Goal: Check status

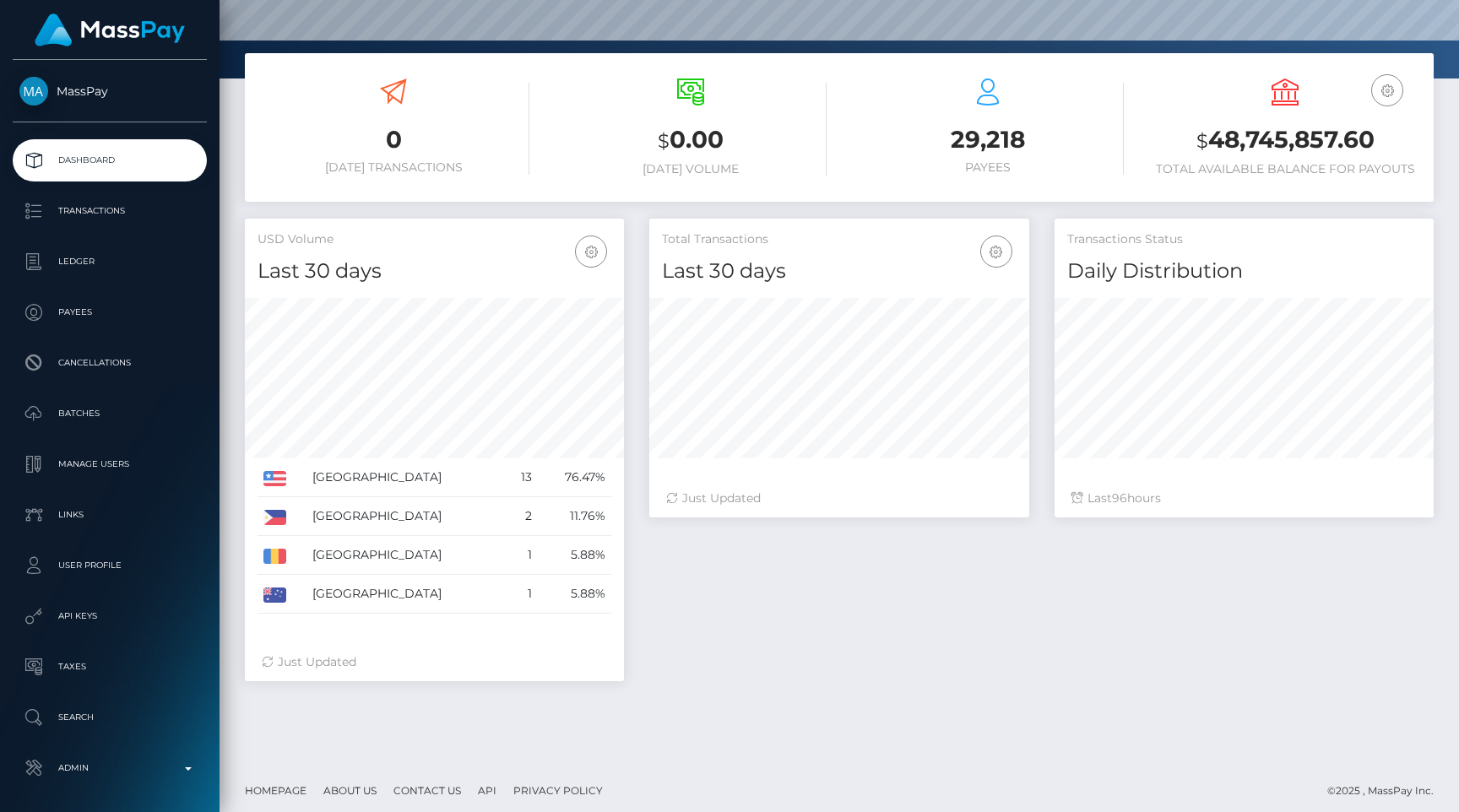
scroll to position [250, 0]
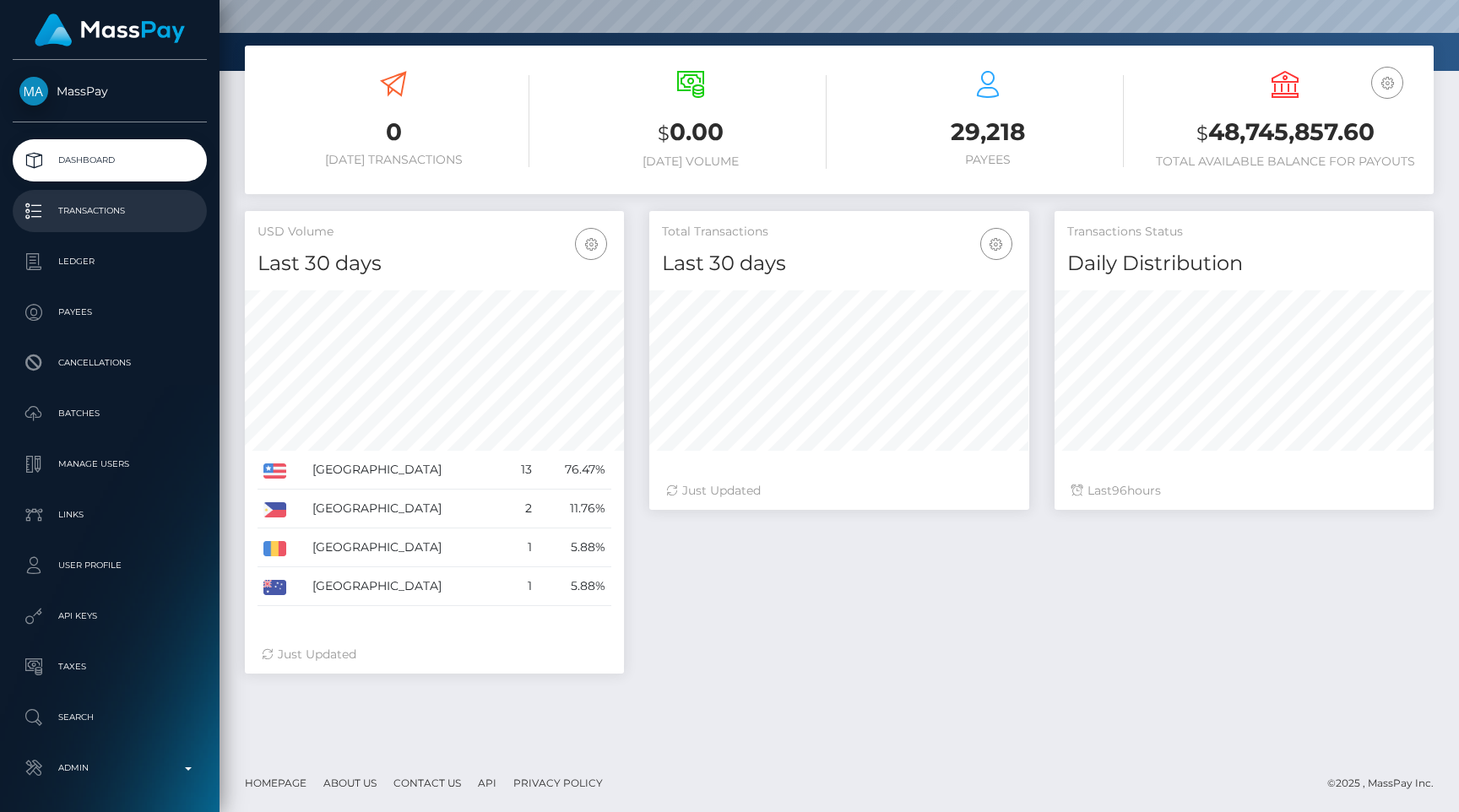
click at [83, 195] on link "Transactions" at bounding box center [110, 211] width 195 height 42
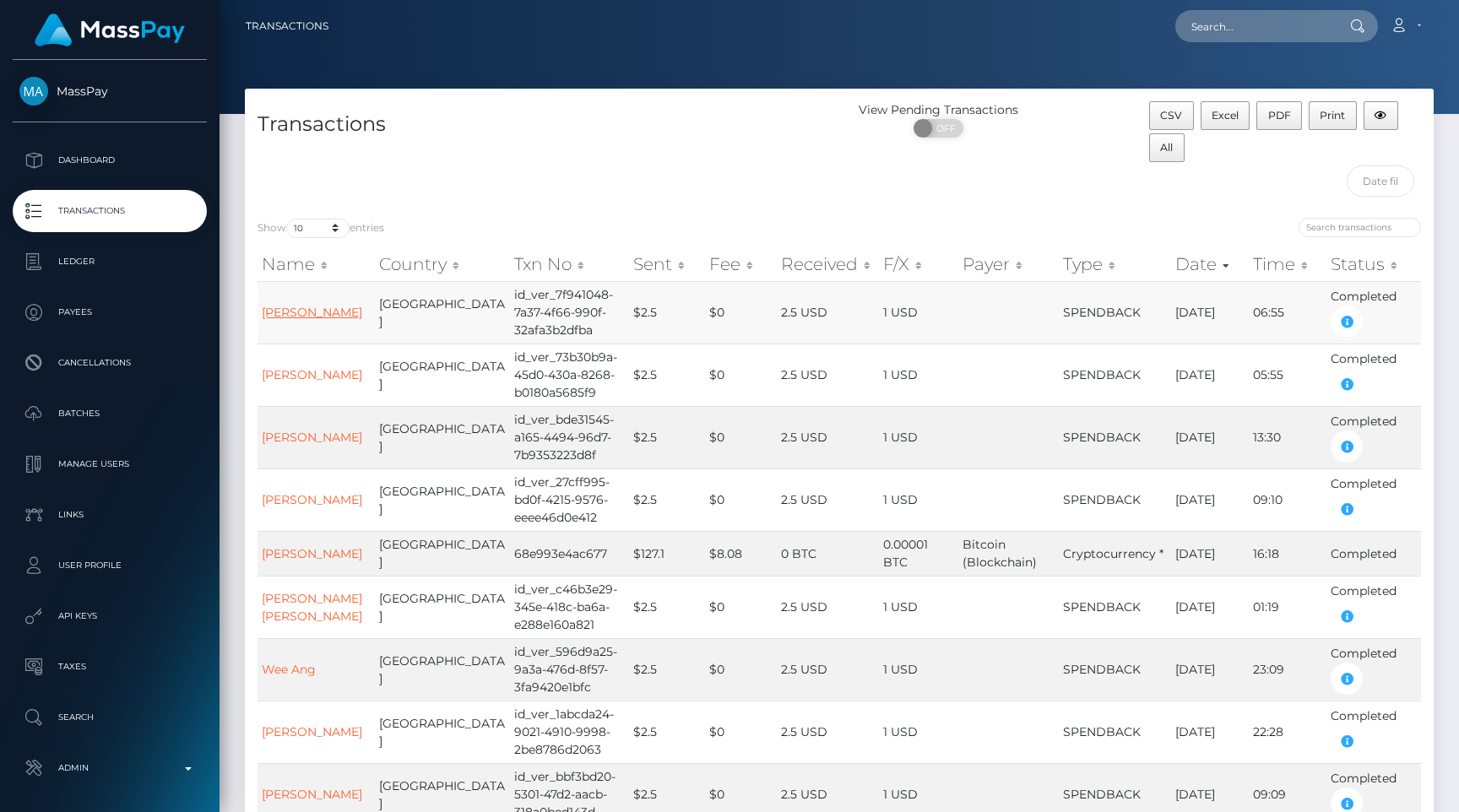
click at [280, 310] on link "[PERSON_NAME]" at bounding box center [312, 312] width 101 height 15
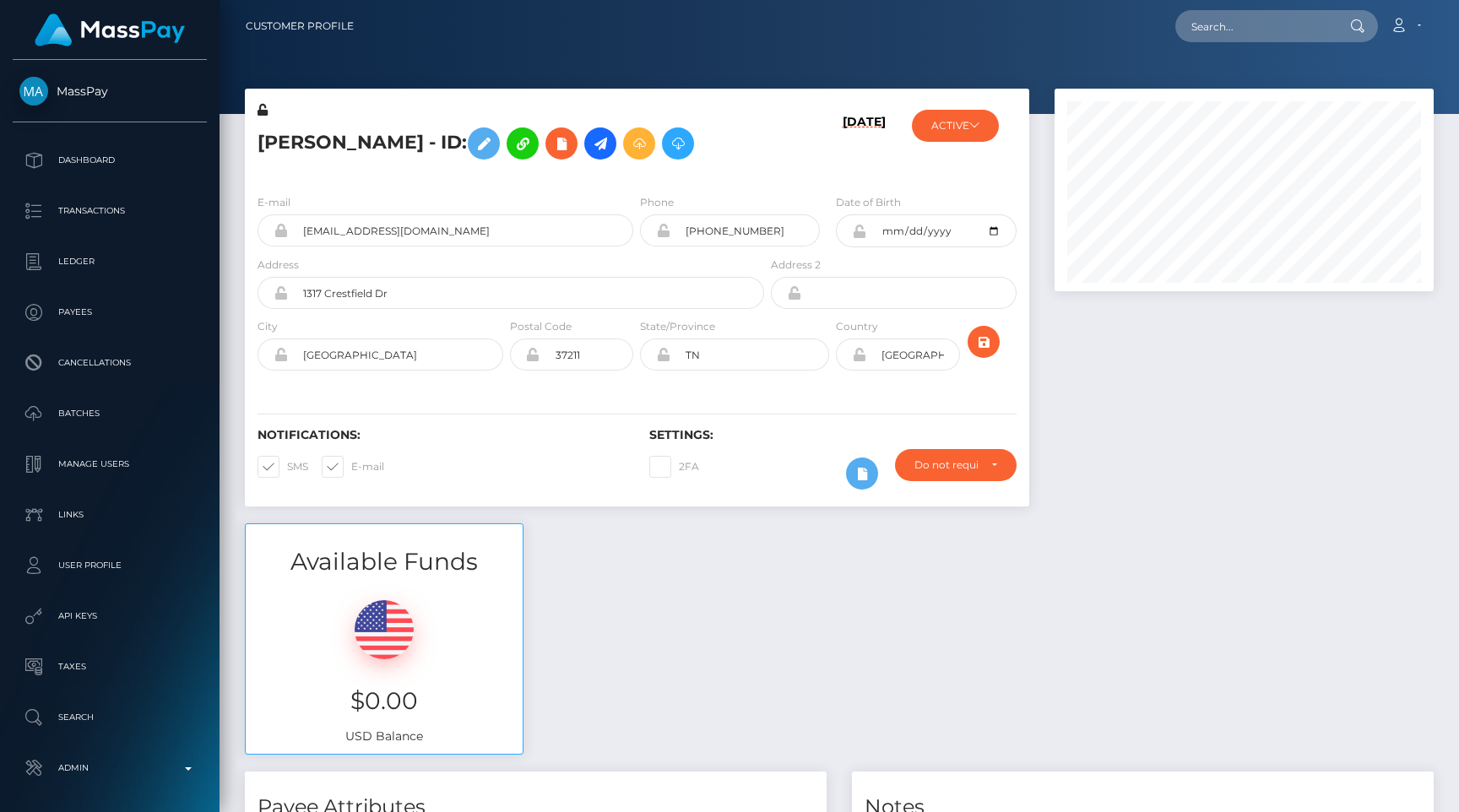
scroll to position [309, 0]
